Goal: Information Seeking & Learning: Learn about a topic

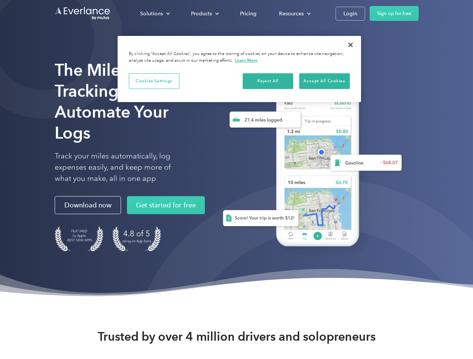
click at [155, 13] on div "Solutions" at bounding box center [151, 13] width 23 height 9
